Goal: Information Seeking & Learning: Check status

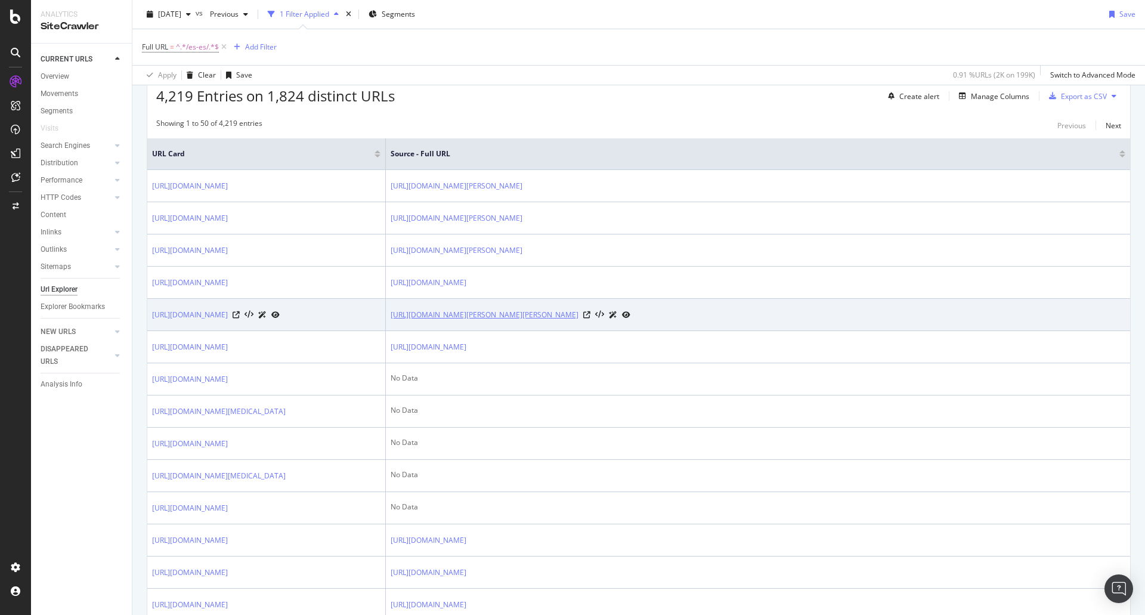
scroll to position [358, 0]
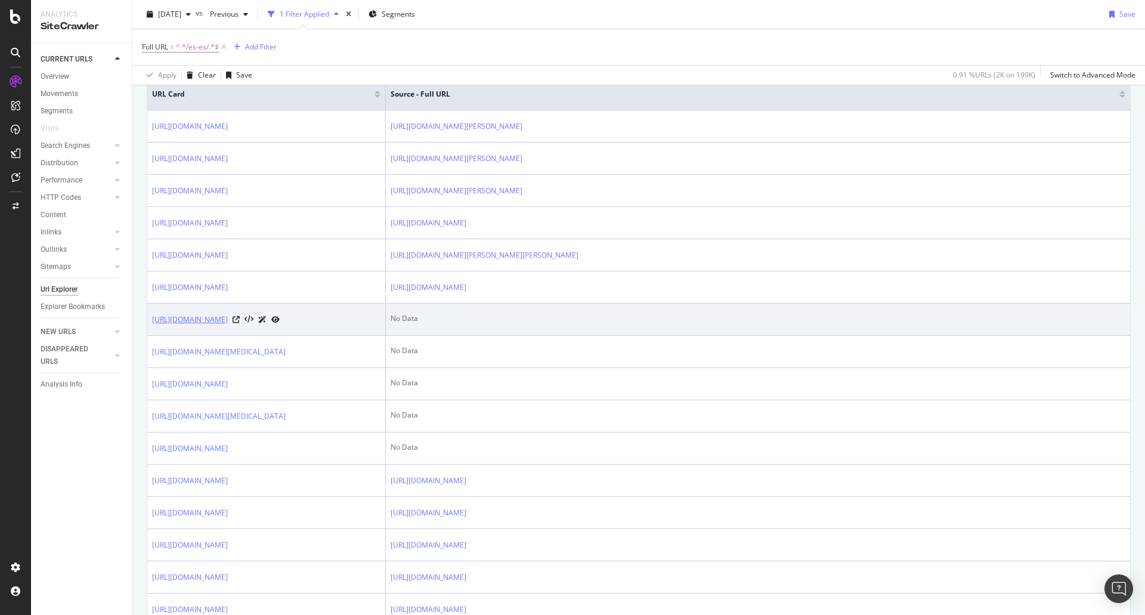
click at [219, 326] on link "[URL][DOMAIN_NAME]" at bounding box center [190, 320] width 76 height 12
click at [228, 326] on link "[URL][DOMAIN_NAME]" at bounding box center [190, 320] width 76 height 12
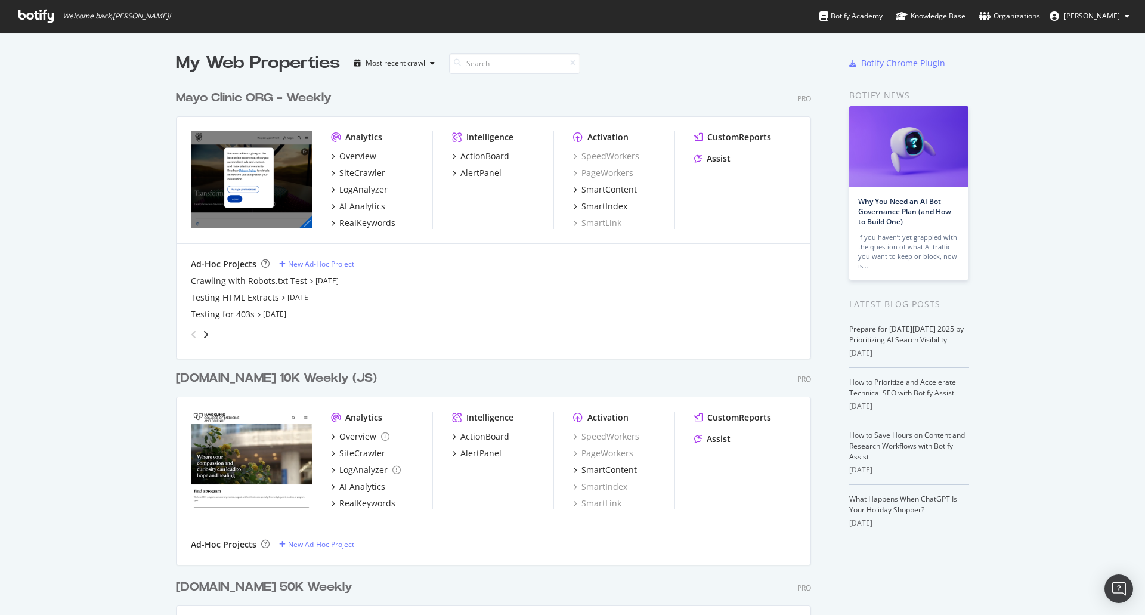
scroll to position [1696, 636]
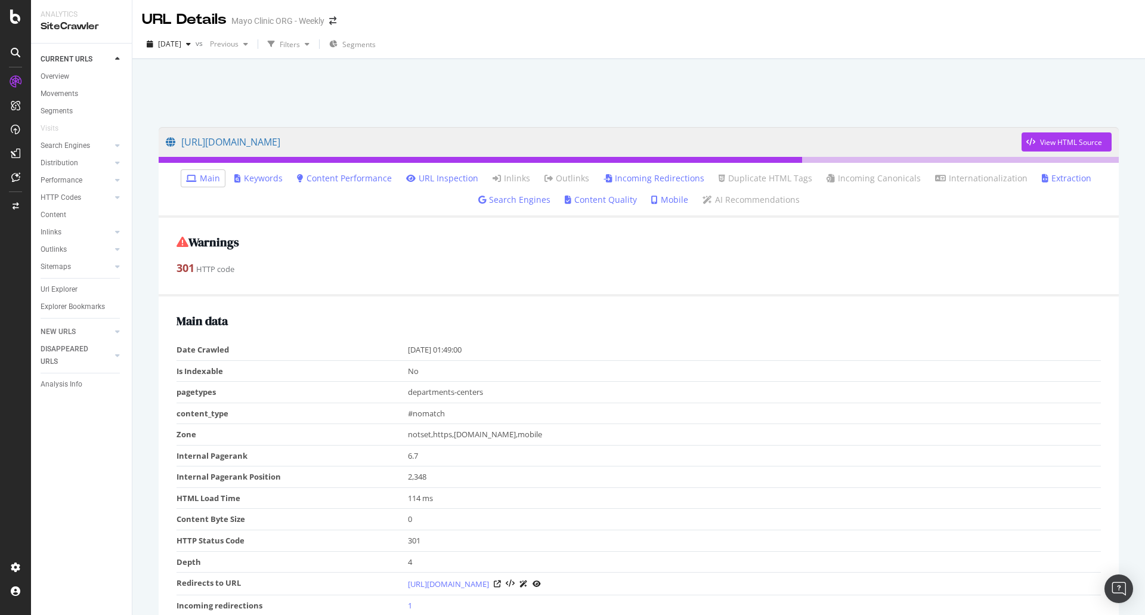
click at [674, 178] on link "Incoming Redirections" at bounding box center [654, 178] width 101 height 12
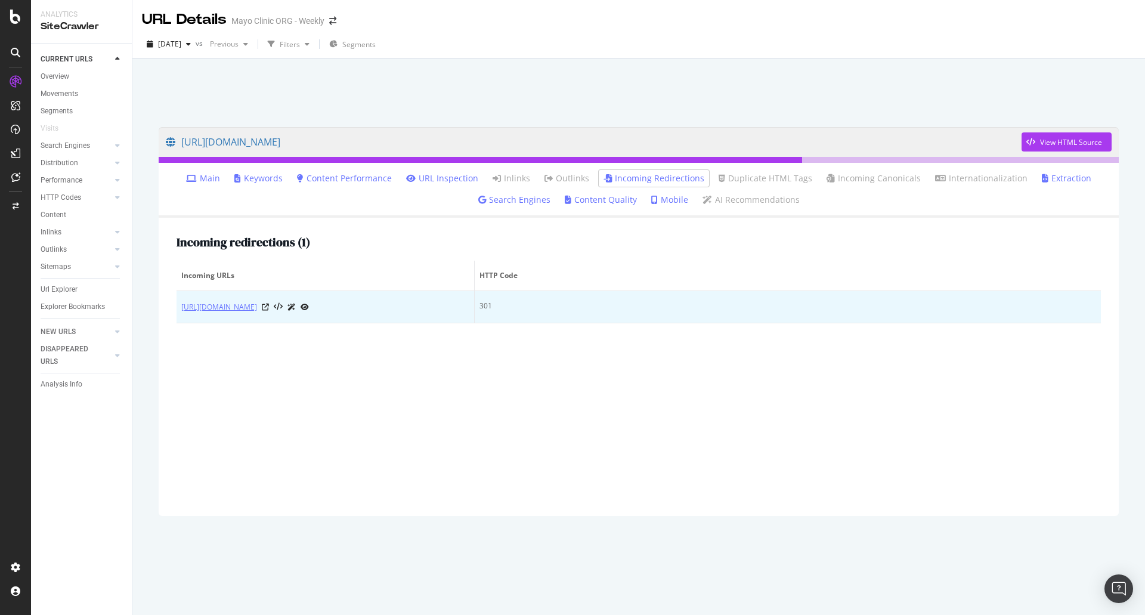
click at [257, 313] on link "[URL][DOMAIN_NAME]" at bounding box center [219, 307] width 76 height 12
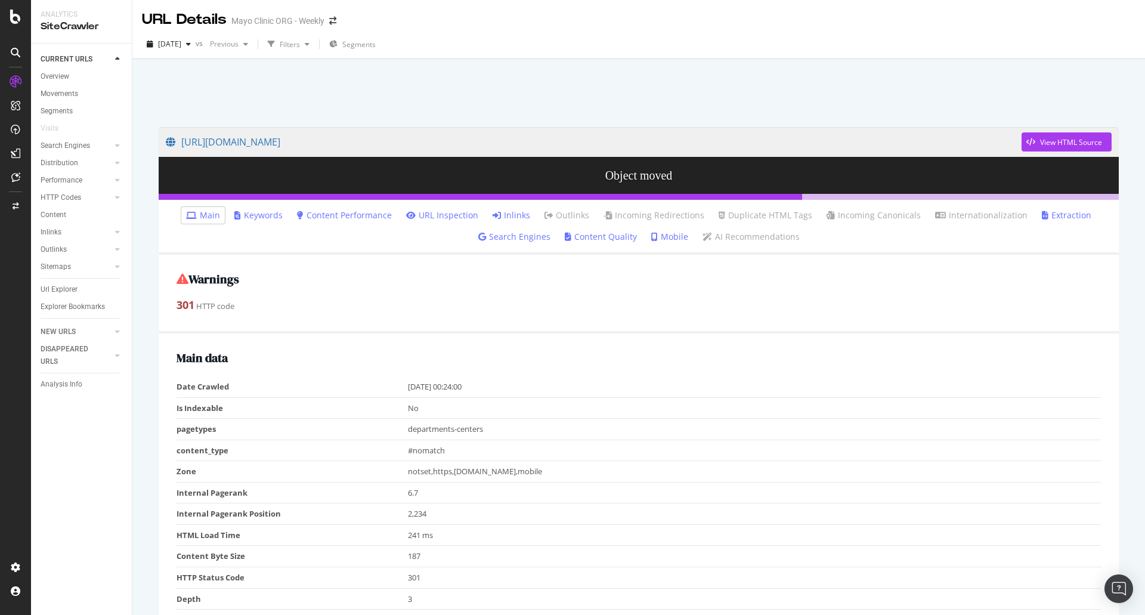
click at [394, 276] on h2 "Warnings" at bounding box center [639, 279] width 925 height 13
